Goal: Task Accomplishment & Management: Manage account settings

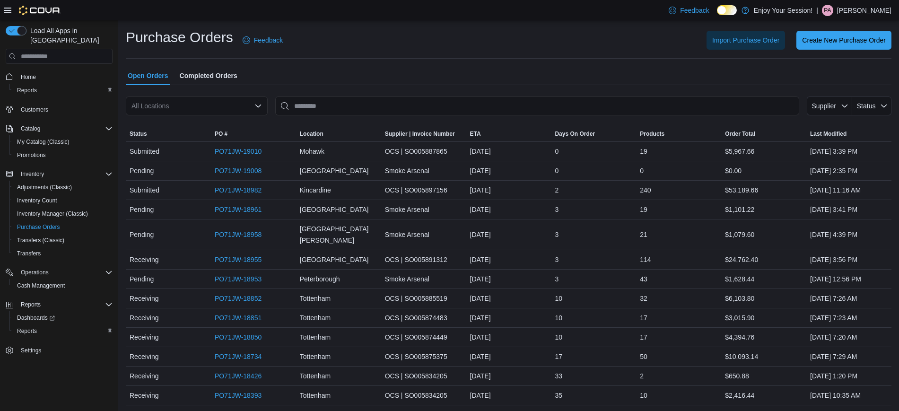
click at [856, 6] on p "Patrick Atueyi" at bounding box center [864, 10] width 54 height 11
click at [826, 98] on button "Sign Out" at bounding box center [844, 92] width 87 height 15
